Goal: Communication & Community: Connect with others

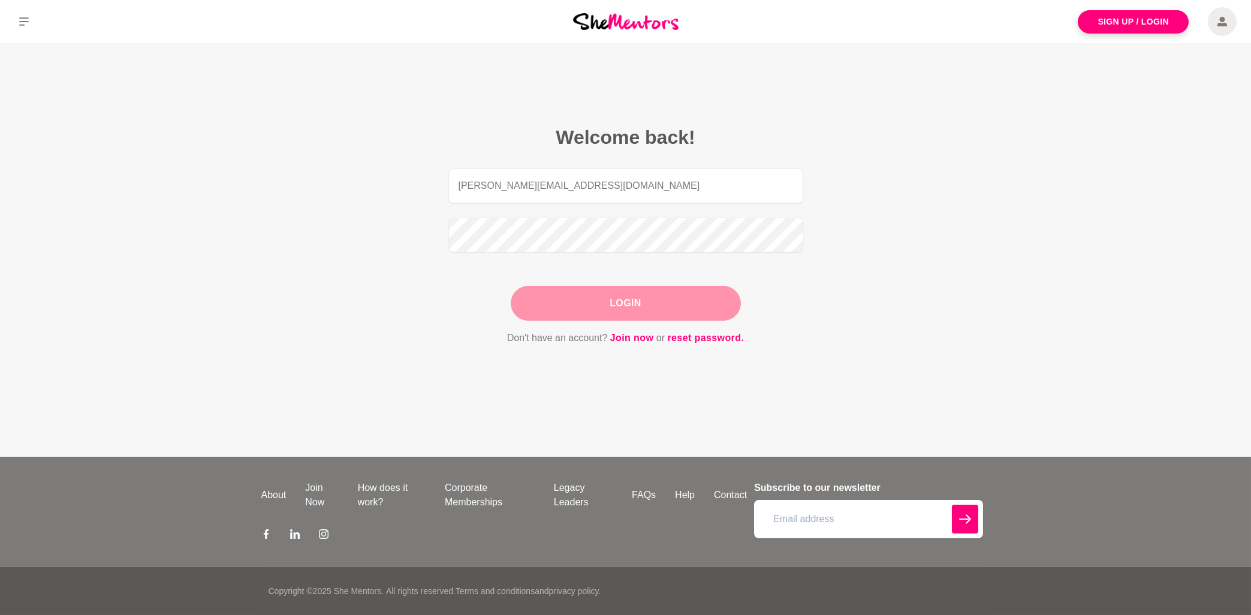
click at [634, 305] on button "Login" at bounding box center [626, 303] width 230 height 35
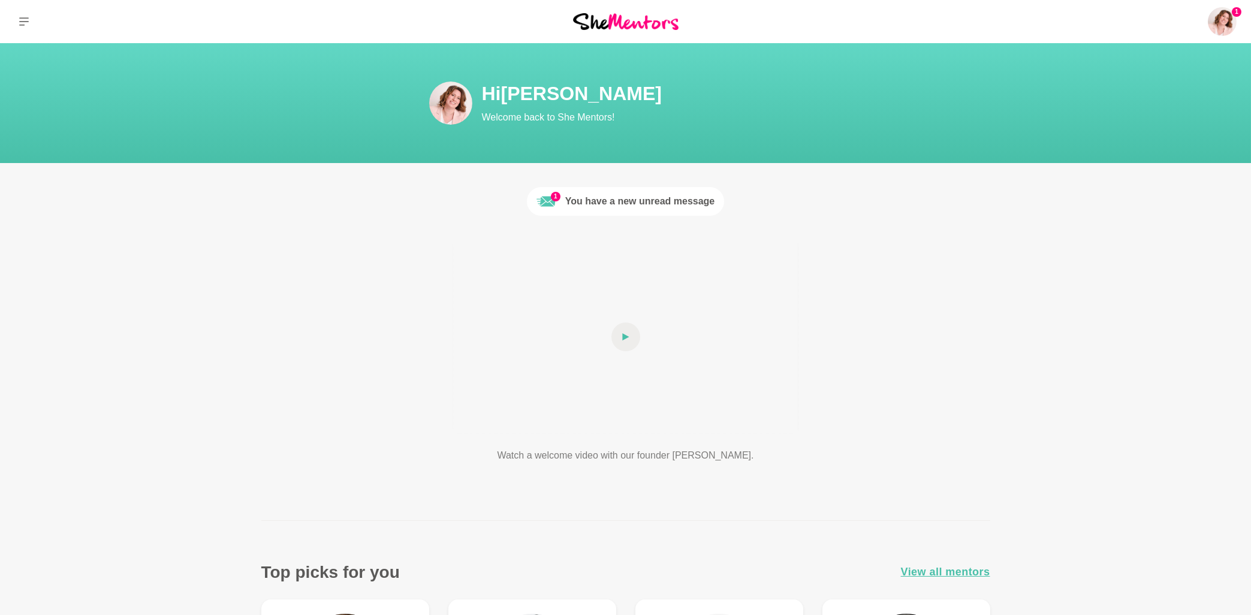
click at [631, 340] on span at bounding box center [625, 336] width 29 height 29
click at [640, 332] on div at bounding box center [625, 337] width 345 height 194
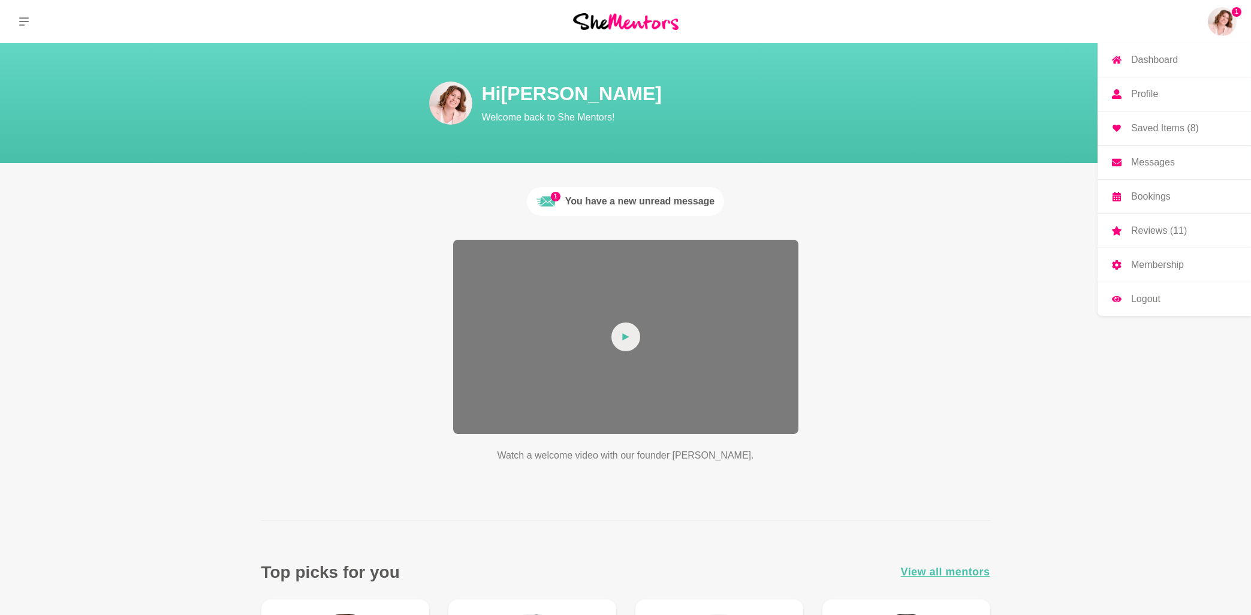
click at [1228, 20] on img at bounding box center [1222, 21] width 29 height 29
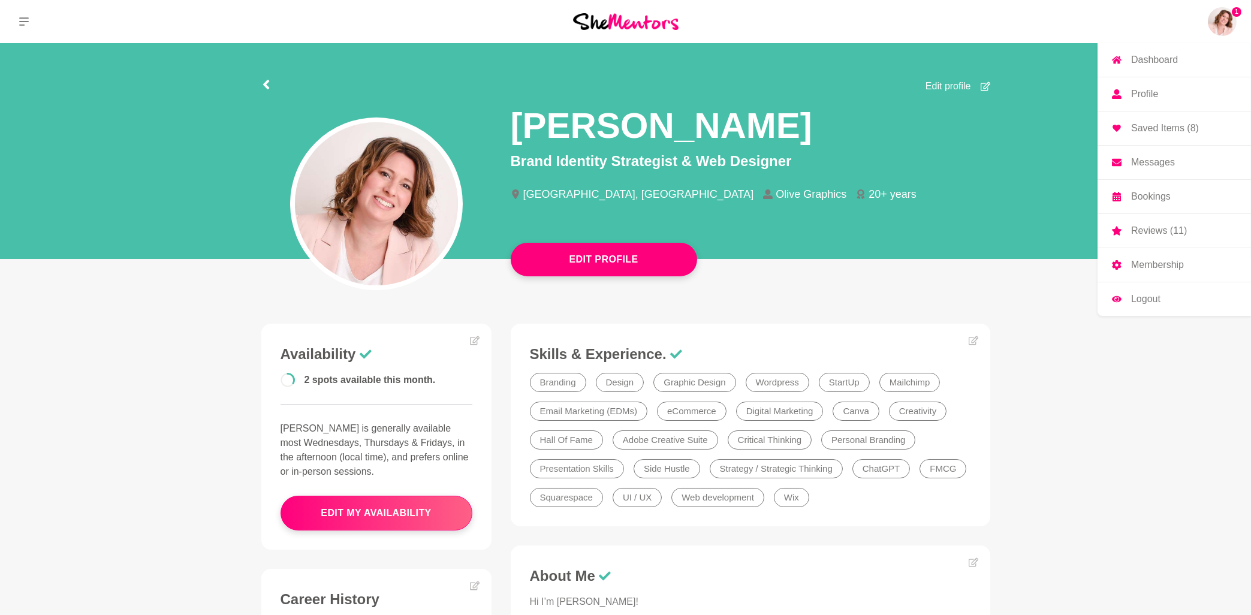
click at [1158, 164] on p "Messages" at bounding box center [1153, 163] width 44 height 10
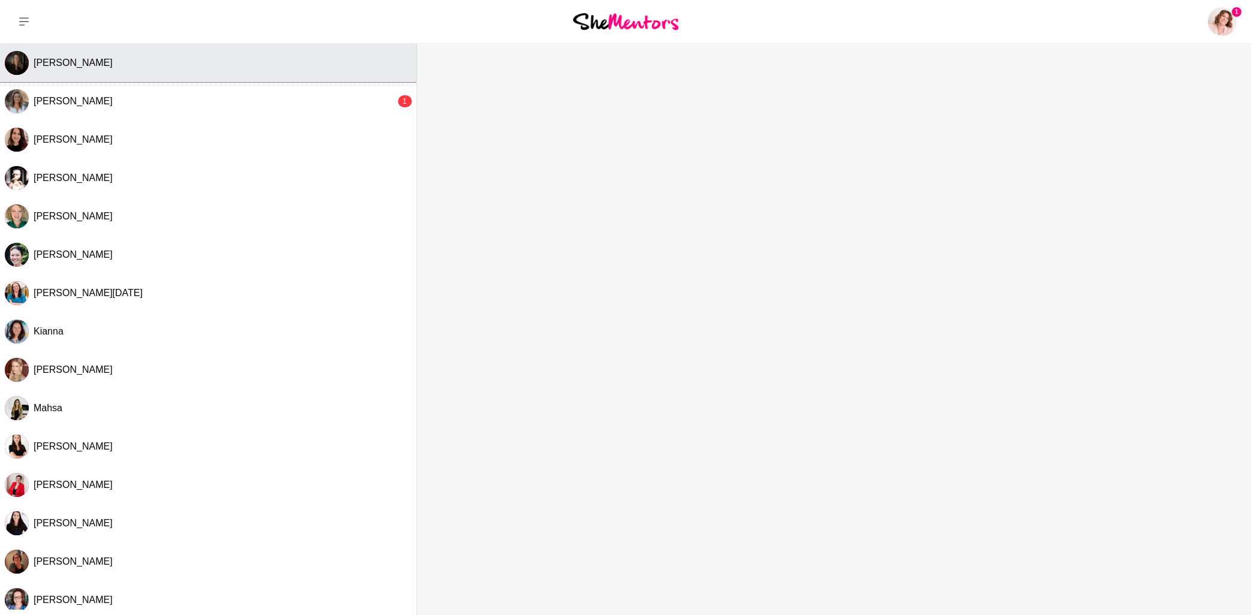
click at [153, 64] on div "[PERSON_NAME]" at bounding box center [223, 63] width 378 height 12
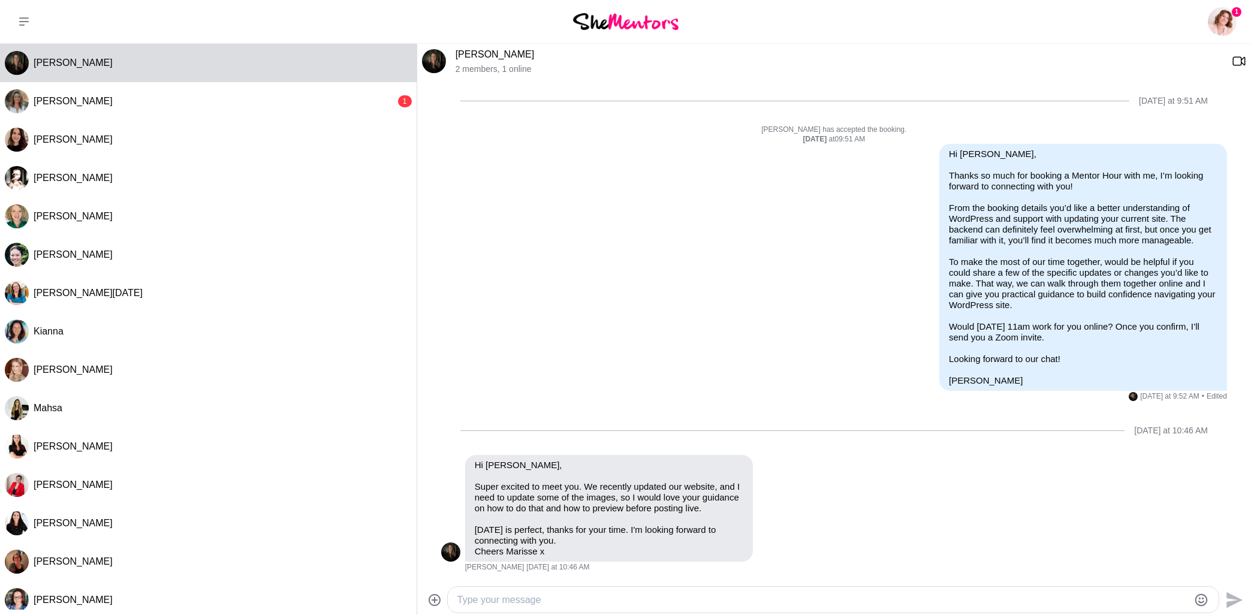
scroll to position [248, 0]
